Goal: Task Accomplishment & Management: Use online tool/utility

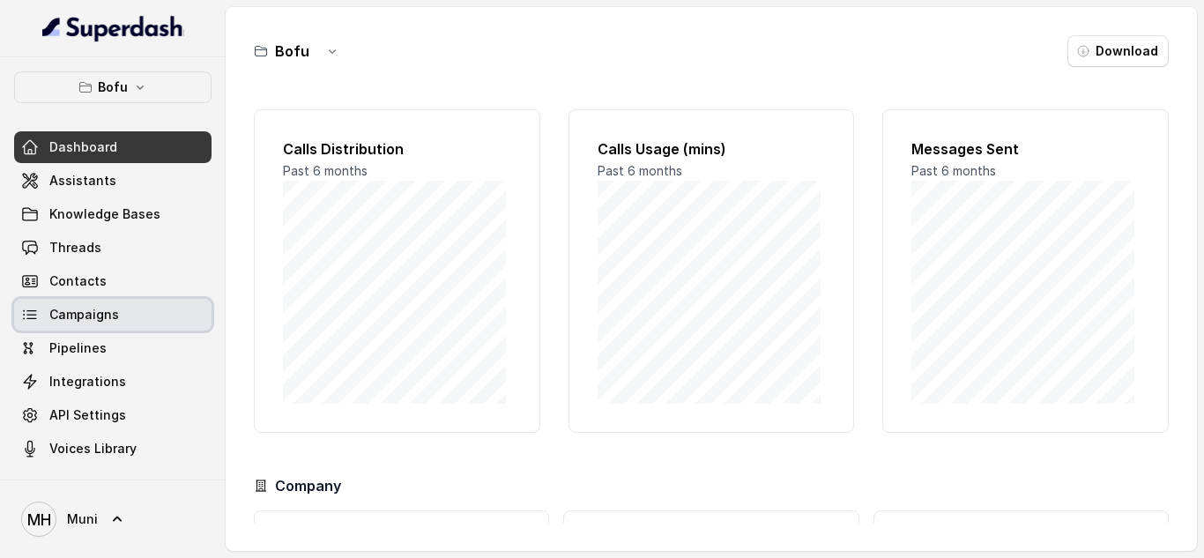
click at [58, 316] on span "Campaigns" at bounding box center [84, 315] width 70 height 18
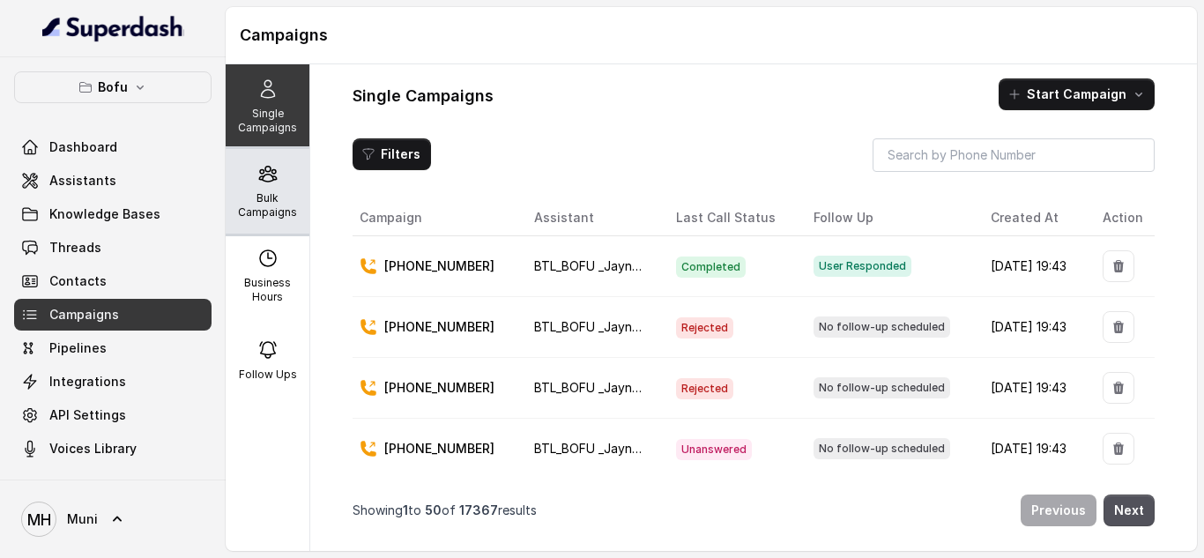
click at [264, 209] on p "Bulk Campaigns" at bounding box center [268, 205] width 70 height 28
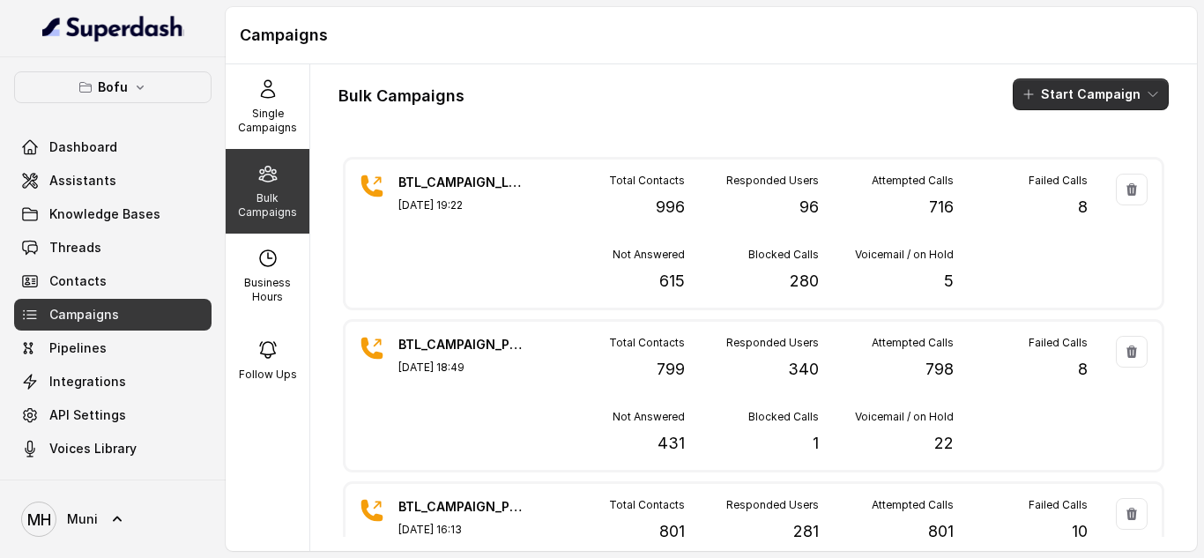
click at [1072, 100] on button "Start Campaign" at bounding box center [1091, 94] width 156 height 32
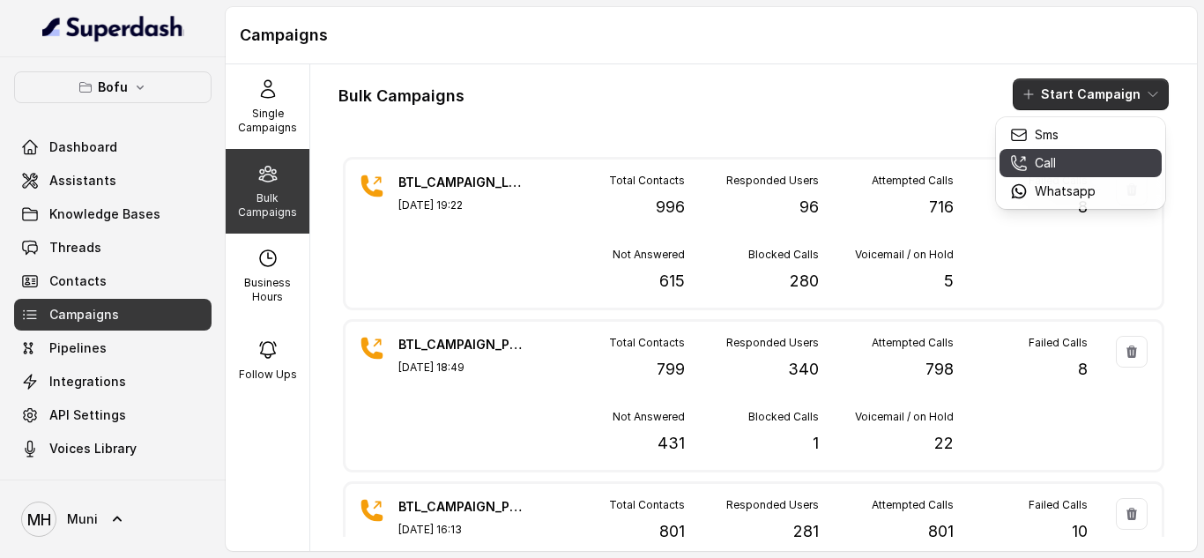
click at [1054, 164] on p "Call" at bounding box center [1045, 163] width 21 height 18
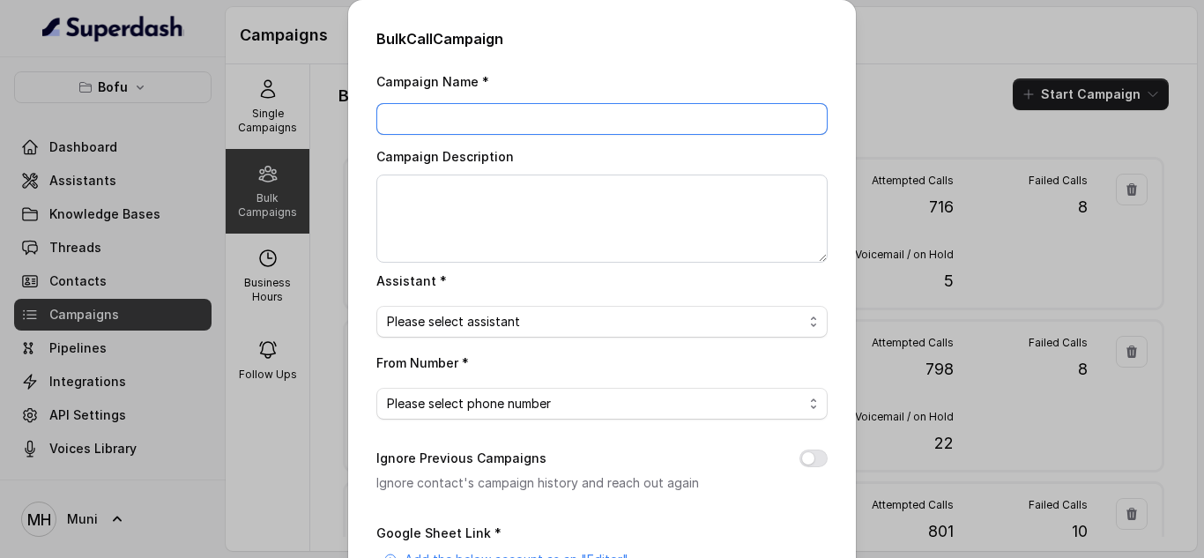
click at [548, 125] on input "Campaign Name *" at bounding box center [601, 119] width 451 height 32
paste input "BTL_CAMPAIGN_BLR_JAYNAGAR_DDMMYY_batchnumber"
type input "BTL_CAMPAIGN_GGN_GURGAON_300825_01"
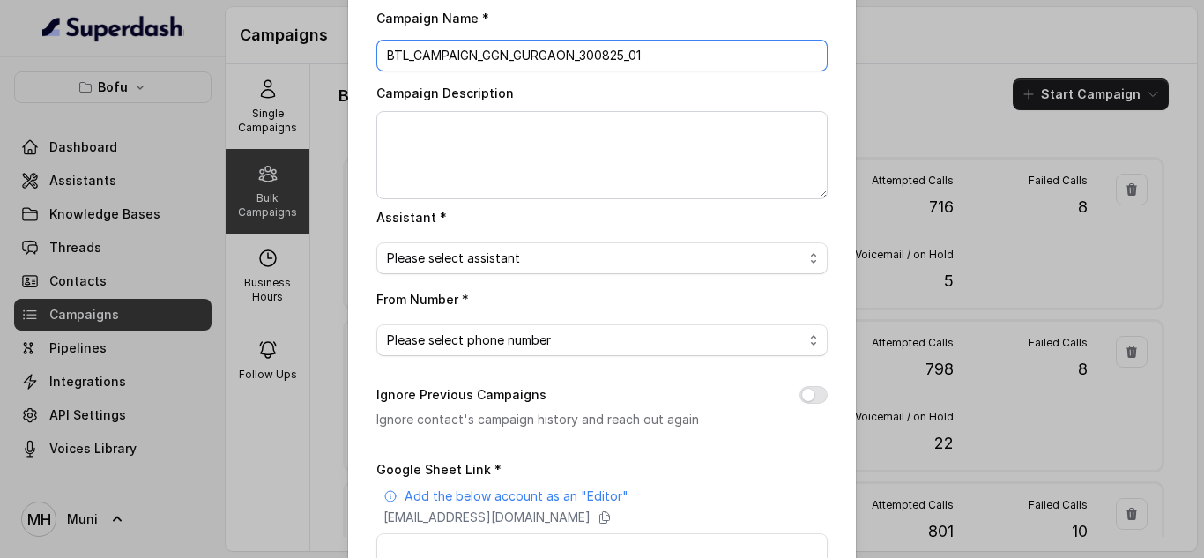
scroll to position [68, 0]
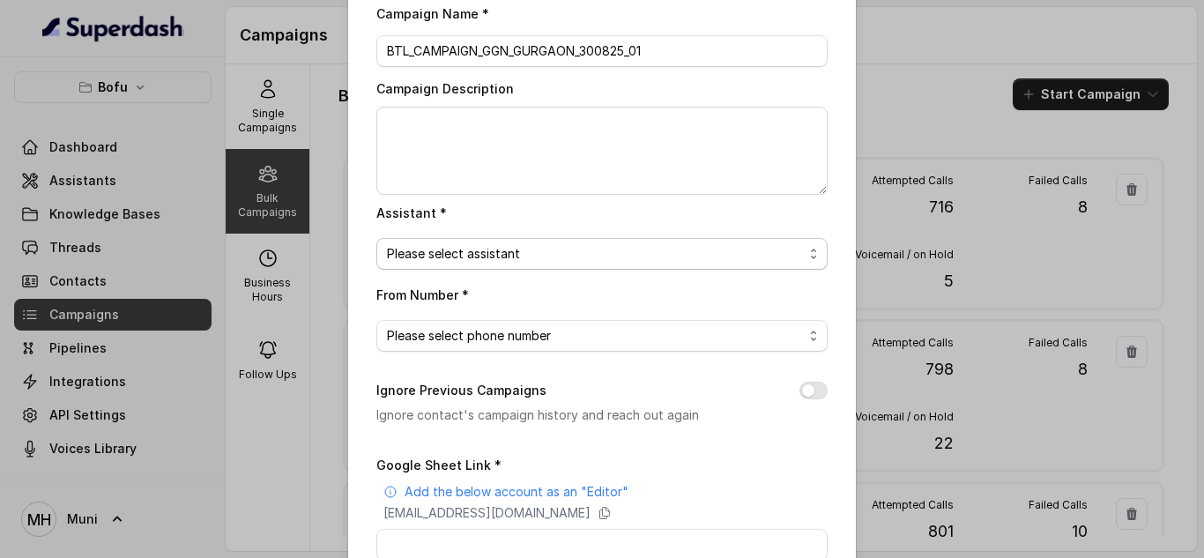
click at [693, 269] on span "Please select assistant" at bounding box center [601, 254] width 451 height 32
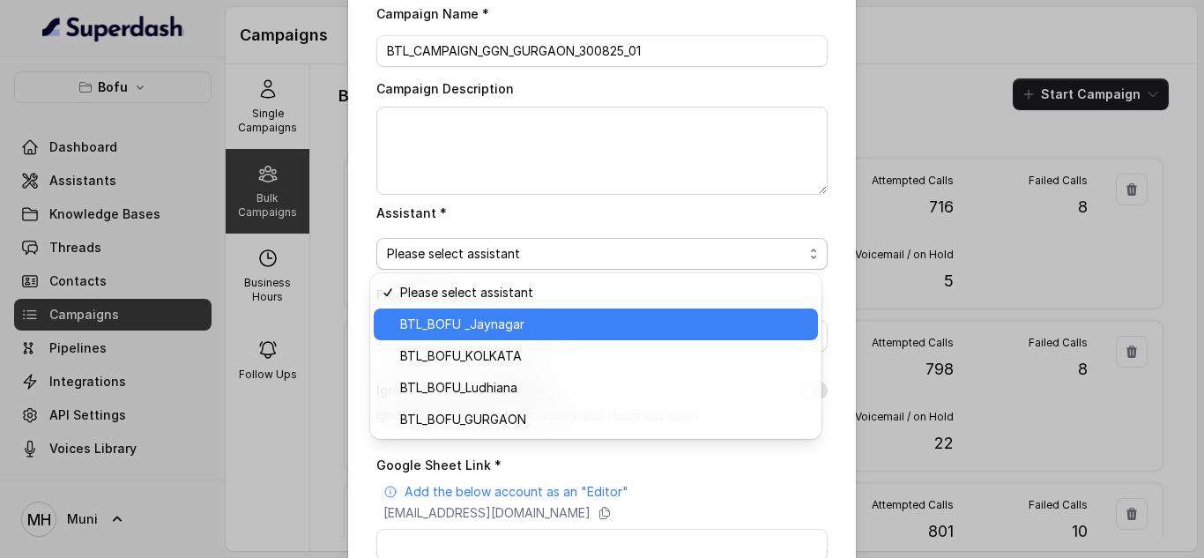
click at [640, 315] on span "BTL_BOFU _Jaynagar" at bounding box center [603, 324] width 407 height 21
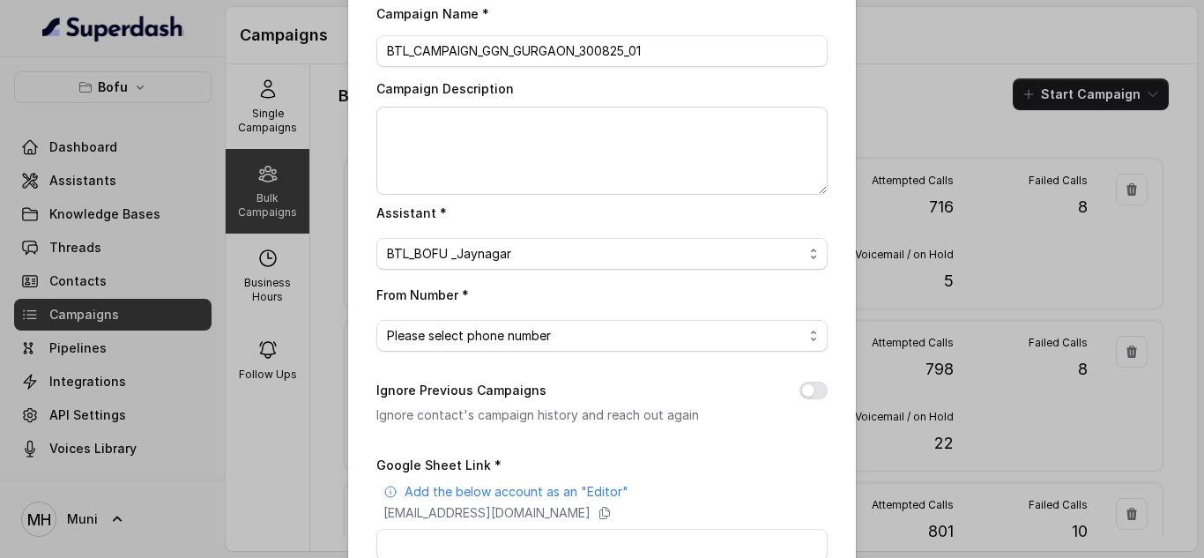
click at [628, 319] on div "From Number * Please select phone number" at bounding box center [601, 318] width 451 height 68
click at [613, 346] on span "Please select phone number" at bounding box center [601, 336] width 451 height 32
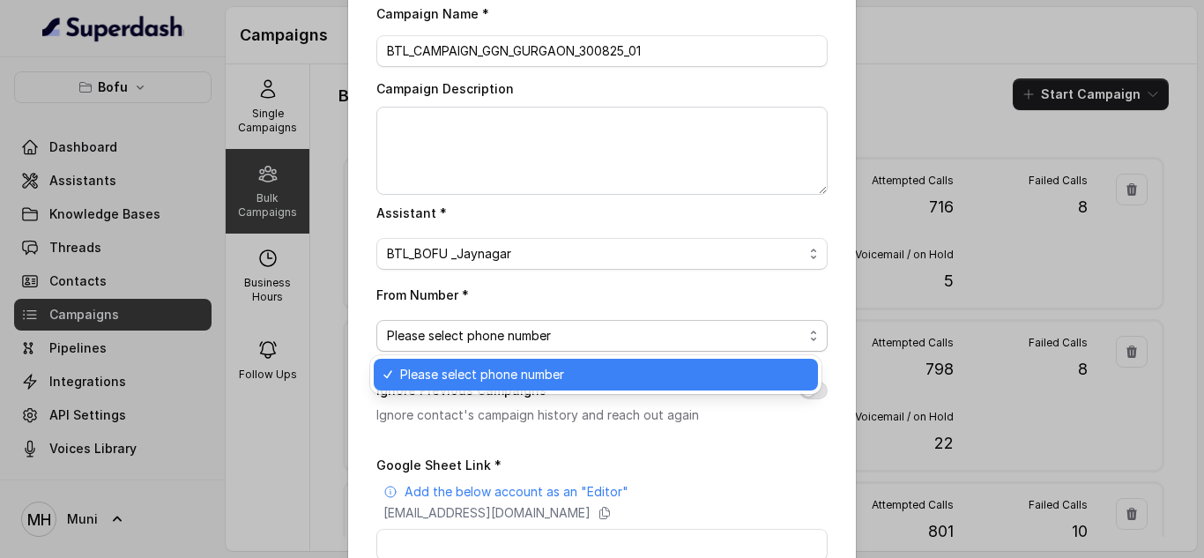
click at [602, 375] on span "Please select phone number" at bounding box center [603, 374] width 407 height 21
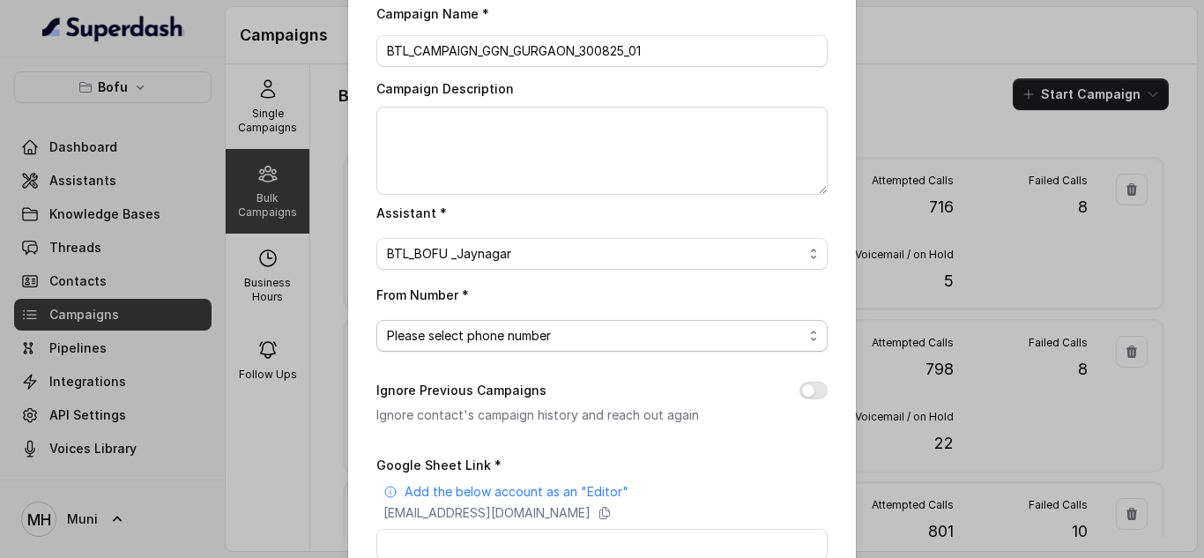
click at [571, 338] on span "Please select phone number" at bounding box center [595, 335] width 416 height 21
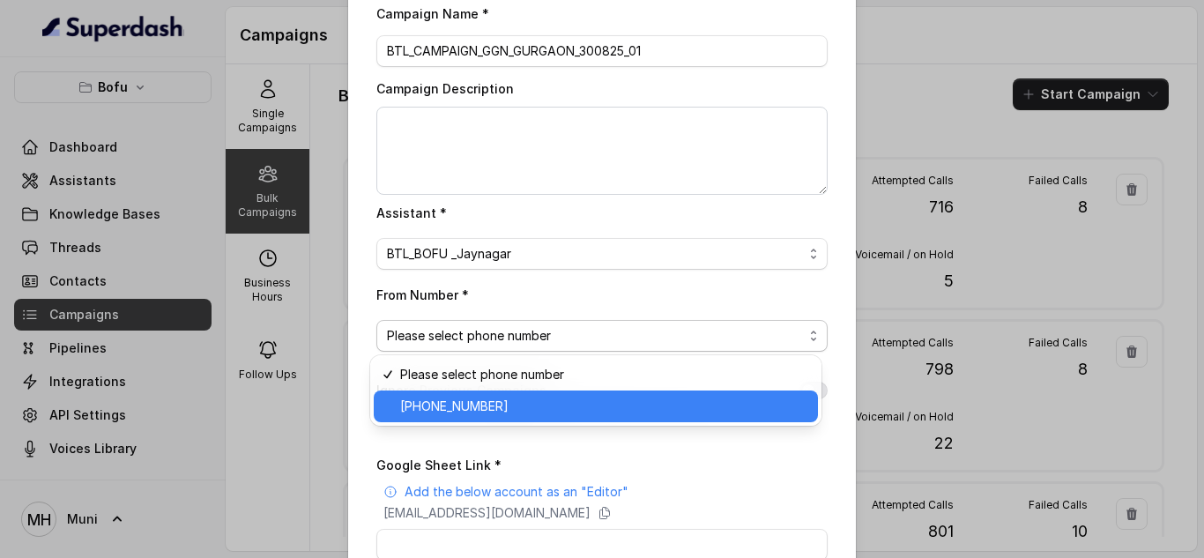
click at [542, 404] on span "+918035739601" at bounding box center [603, 406] width 407 height 21
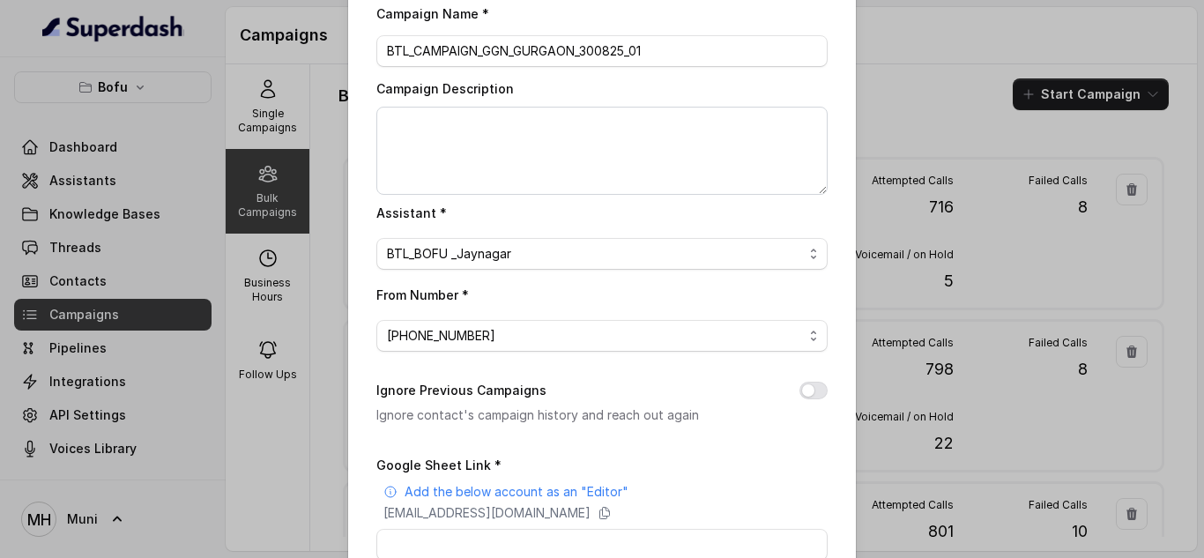
scroll to position [297, 0]
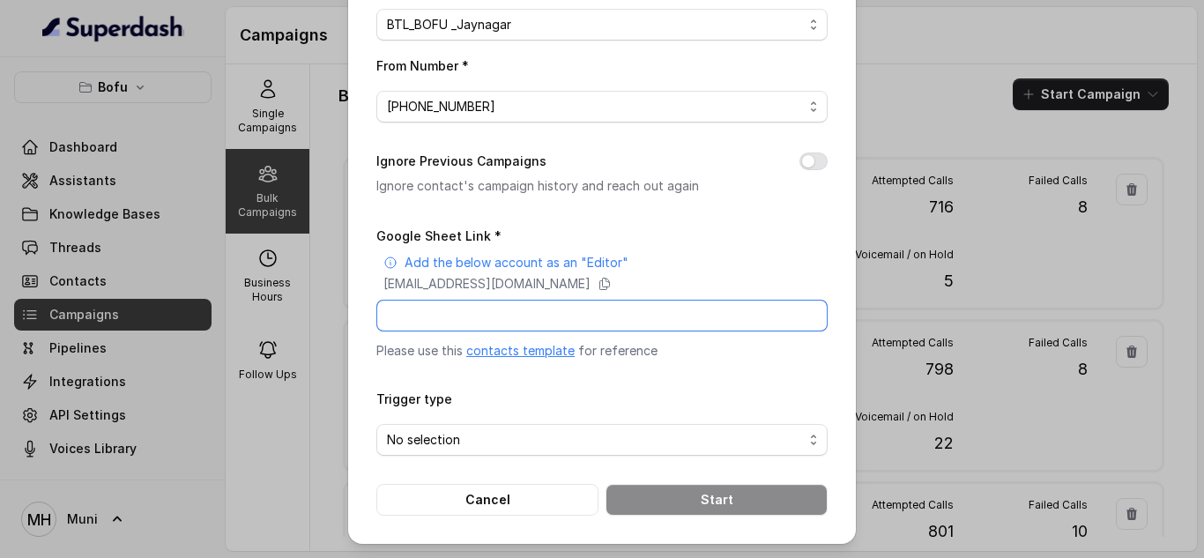
click at [548, 307] on input "Google Sheet Link *" at bounding box center [601, 316] width 451 height 32
click at [499, 309] on input "Google Sheet Link *" at bounding box center [601, 316] width 451 height 32
paste input "https://docs.google.com/spreadsheets/d/1OVq__h3jJXySoXA-umiNGX0vyH_mVUbHVreEYQP…"
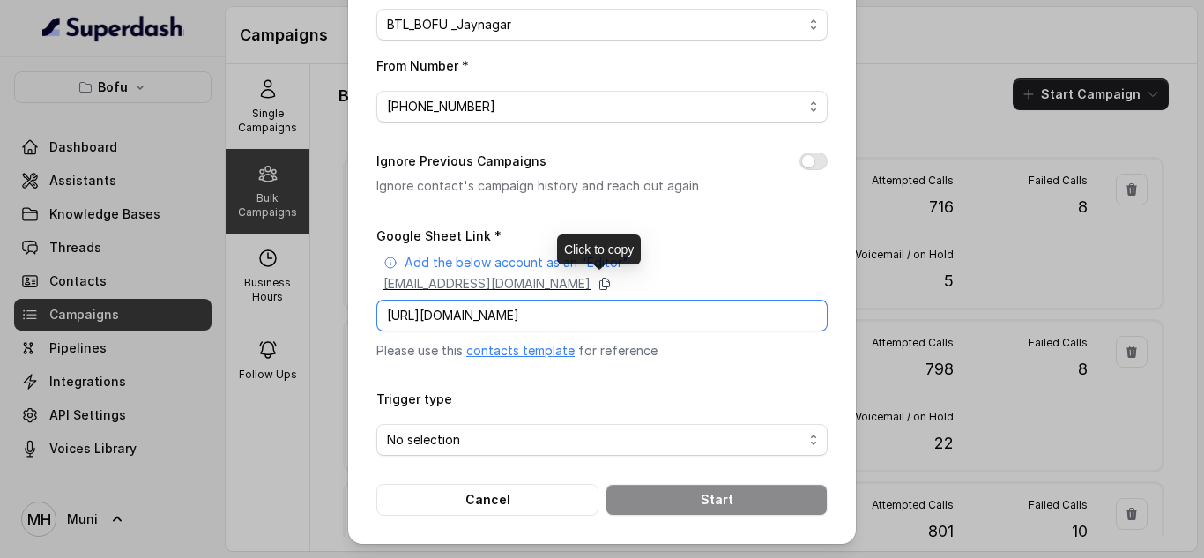
type input "https://docs.google.com/spreadsheets/d/1OVq__h3jJXySoXA-umiNGX0vyH_mVUbHVreEYQP…"
click at [612, 282] on icon at bounding box center [605, 284] width 14 height 14
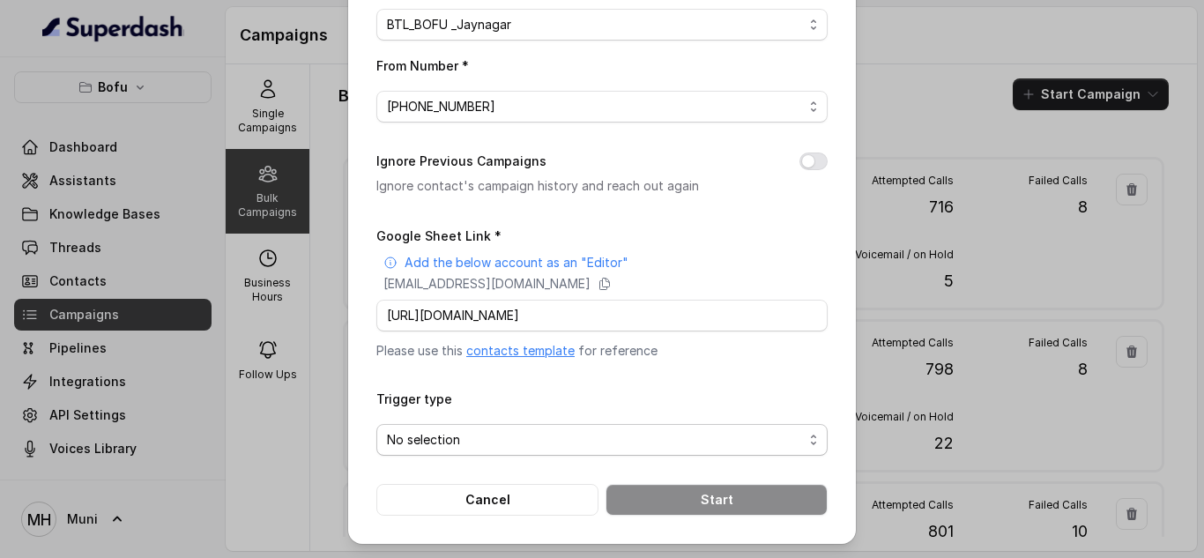
click at [550, 445] on span "No selection" at bounding box center [595, 439] width 416 height 21
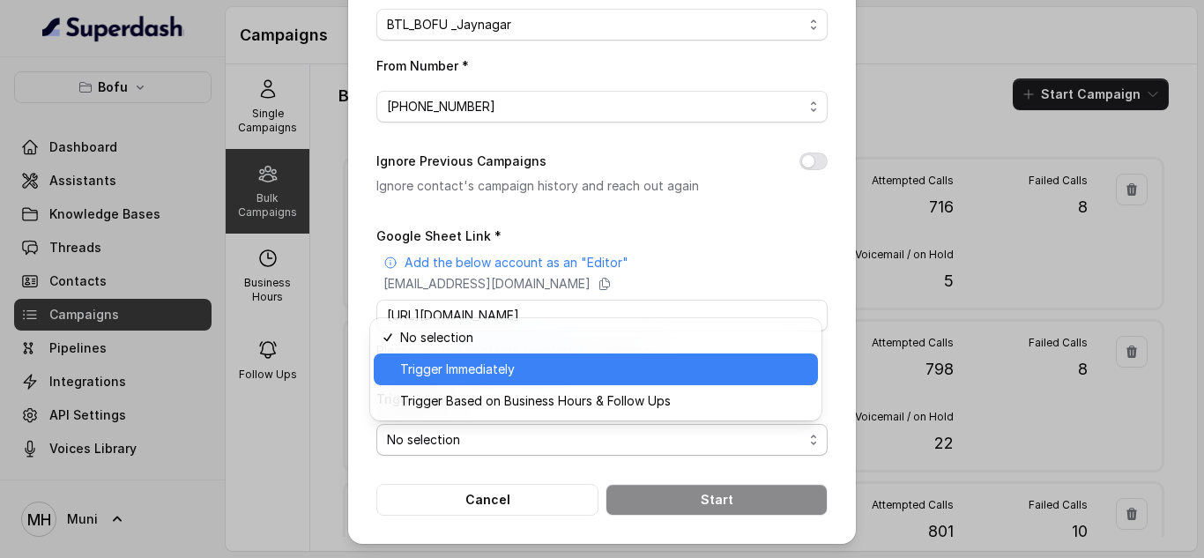
click at [535, 375] on span "Trigger Immediately" at bounding box center [603, 369] width 407 height 21
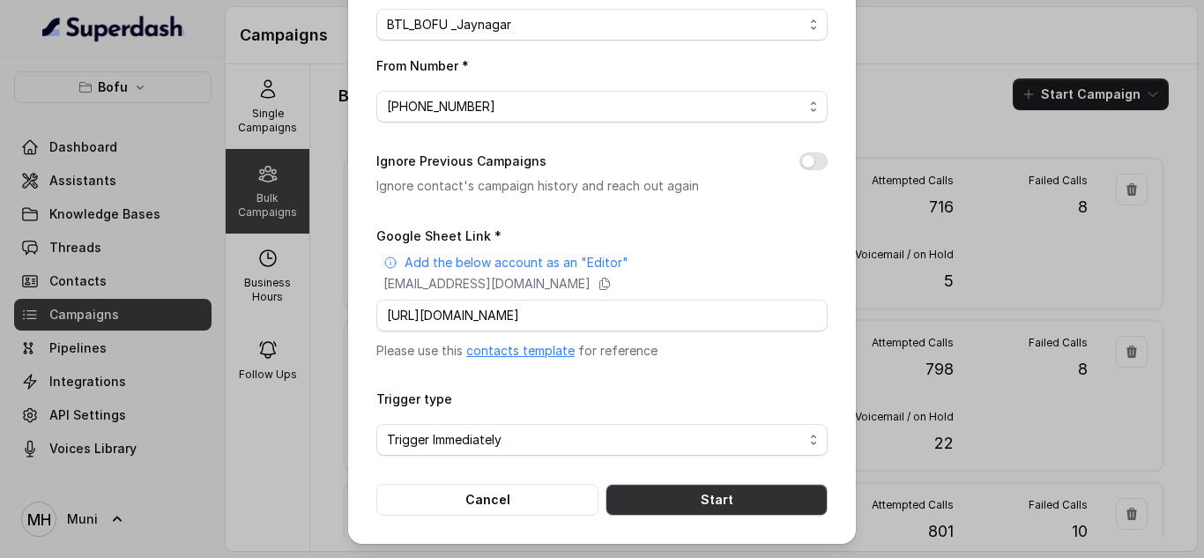
click at [684, 493] on button "Start" at bounding box center [716, 500] width 222 height 32
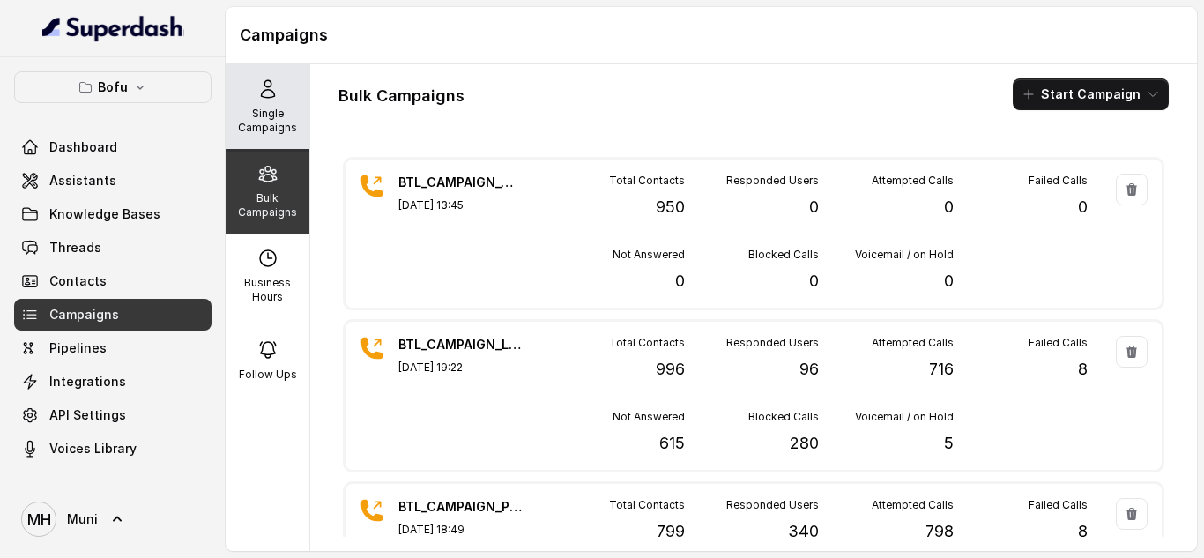
click at [266, 91] on icon at bounding box center [267, 88] width 21 height 21
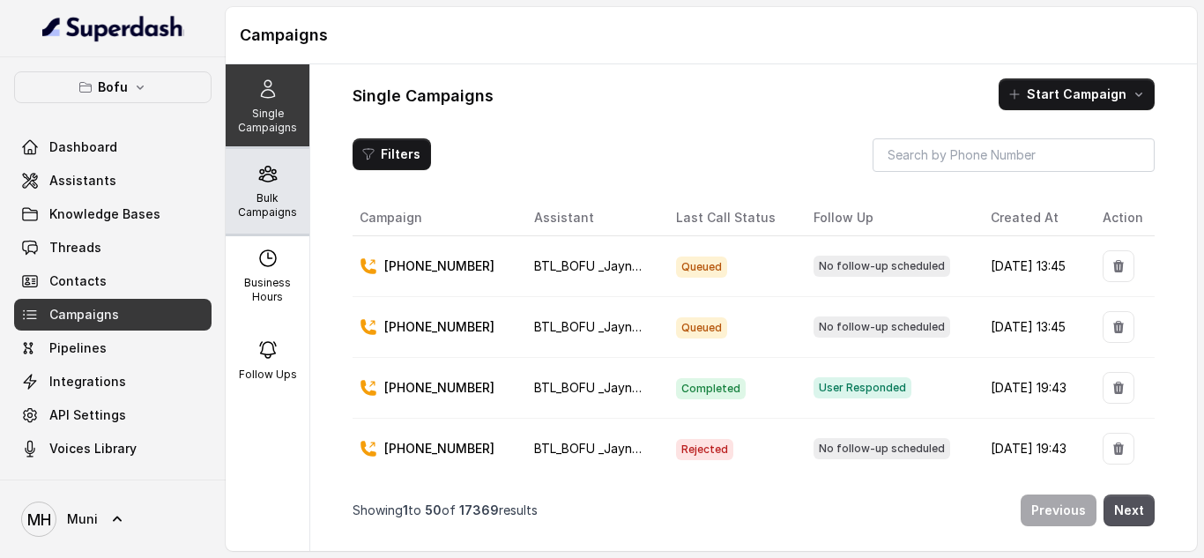
click at [271, 187] on div "Bulk Campaigns" at bounding box center [268, 191] width 84 height 85
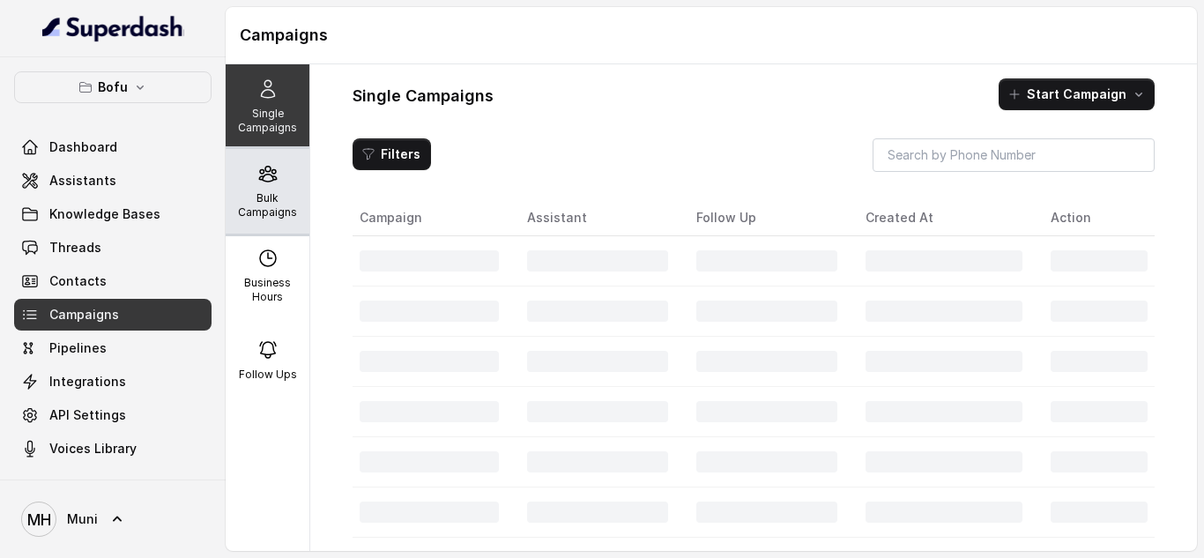
click at [239, 182] on div "Bulk Campaigns" at bounding box center [268, 191] width 84 height 85
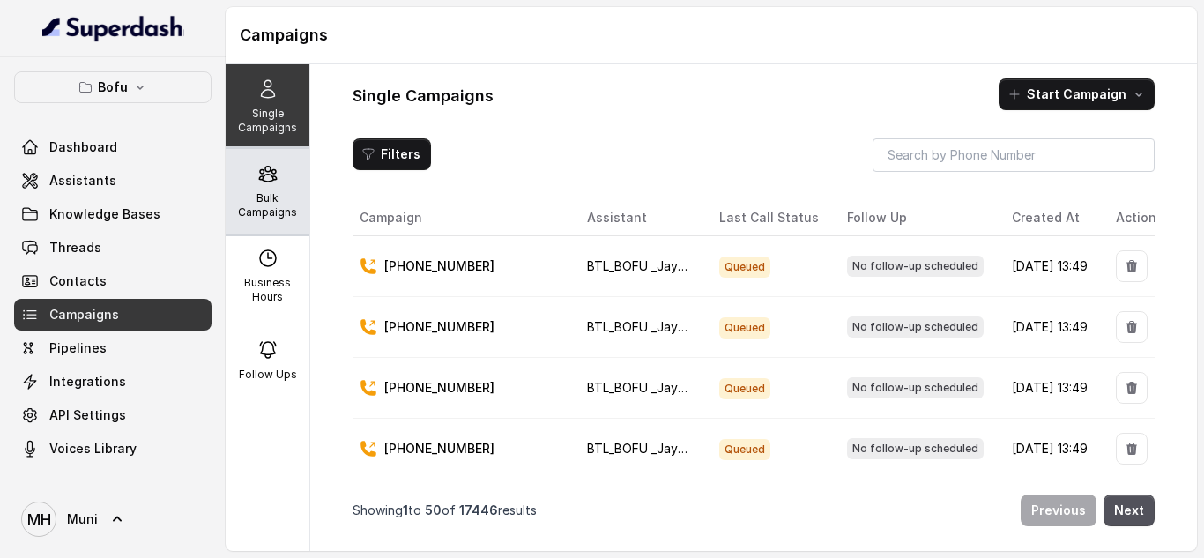
click at [265, 194] on p "Bulk Campaigns" at bounding box center [268, 205] width 70 height 28
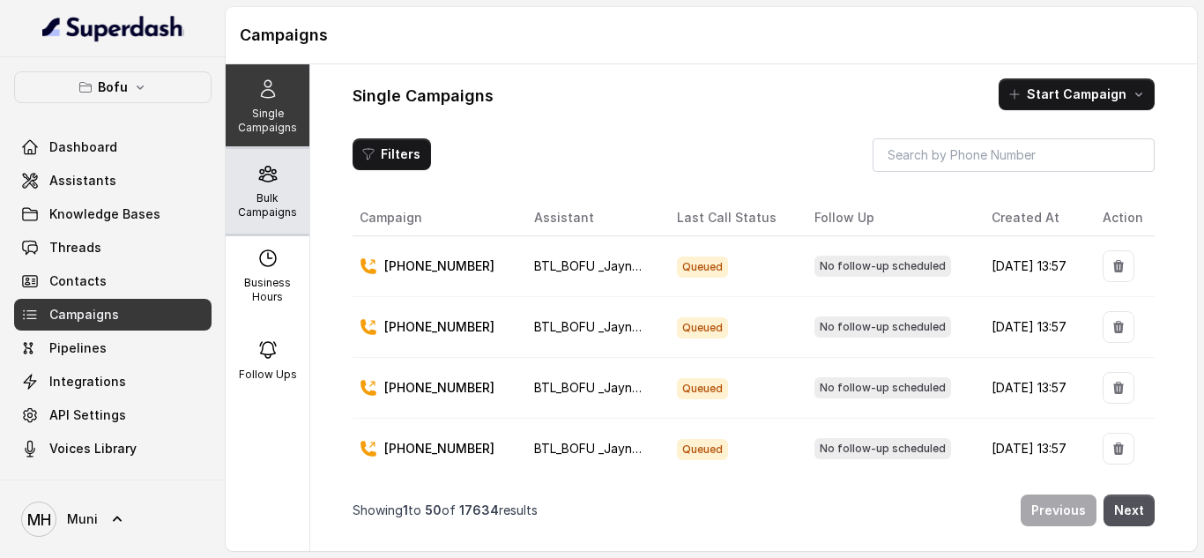
click at [254, 197] on p "Bulk Campaigns" at bounding box center [268, 205] width 70 height 28
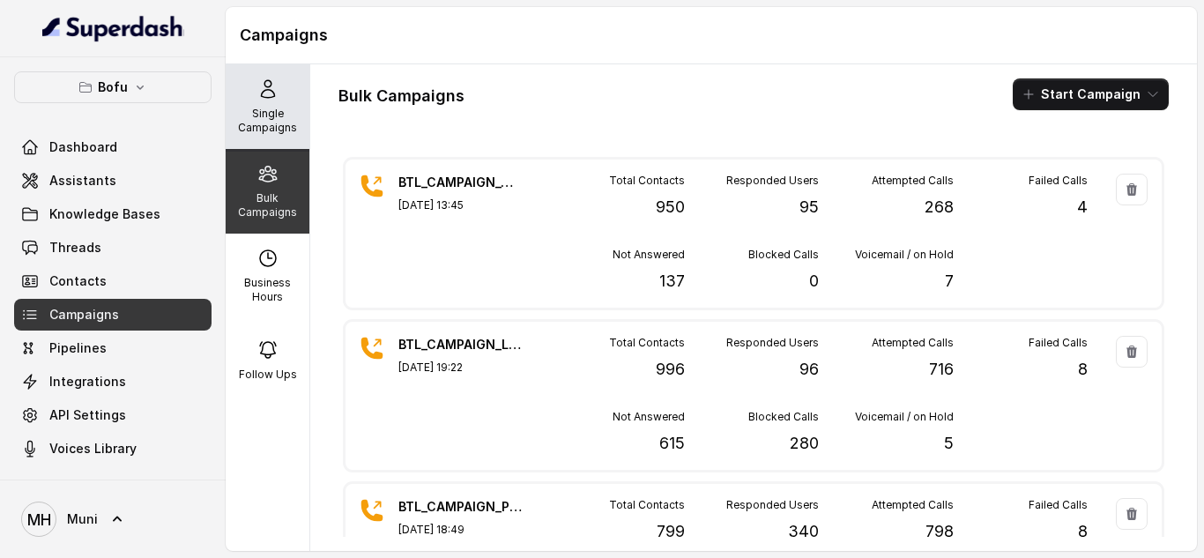
click at [236, 113] on p "Single Campaigns" at bounding box center [268, 121] width 70 height 28
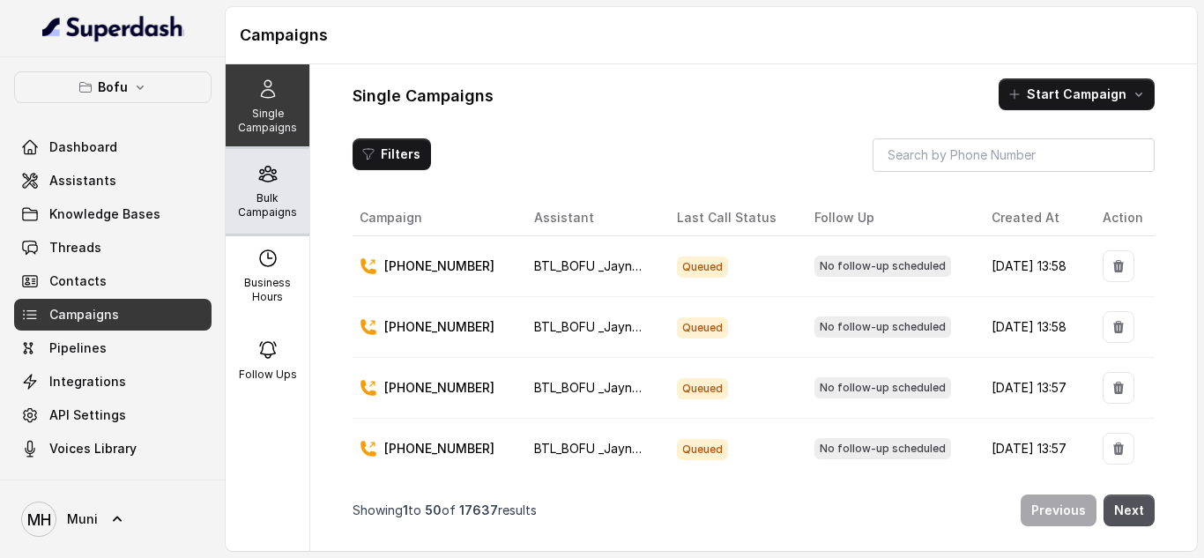
click at [260, 187] on div "Bulk Campaigns" at bounding box center [268, 191] width 84 height 85
click at [264, 193] on p "Bulk Campaigns" at bounding box center [268, 205] width 70 height 28
